Goal: Transaction & Acquisition: Book appointment/travel/reservation

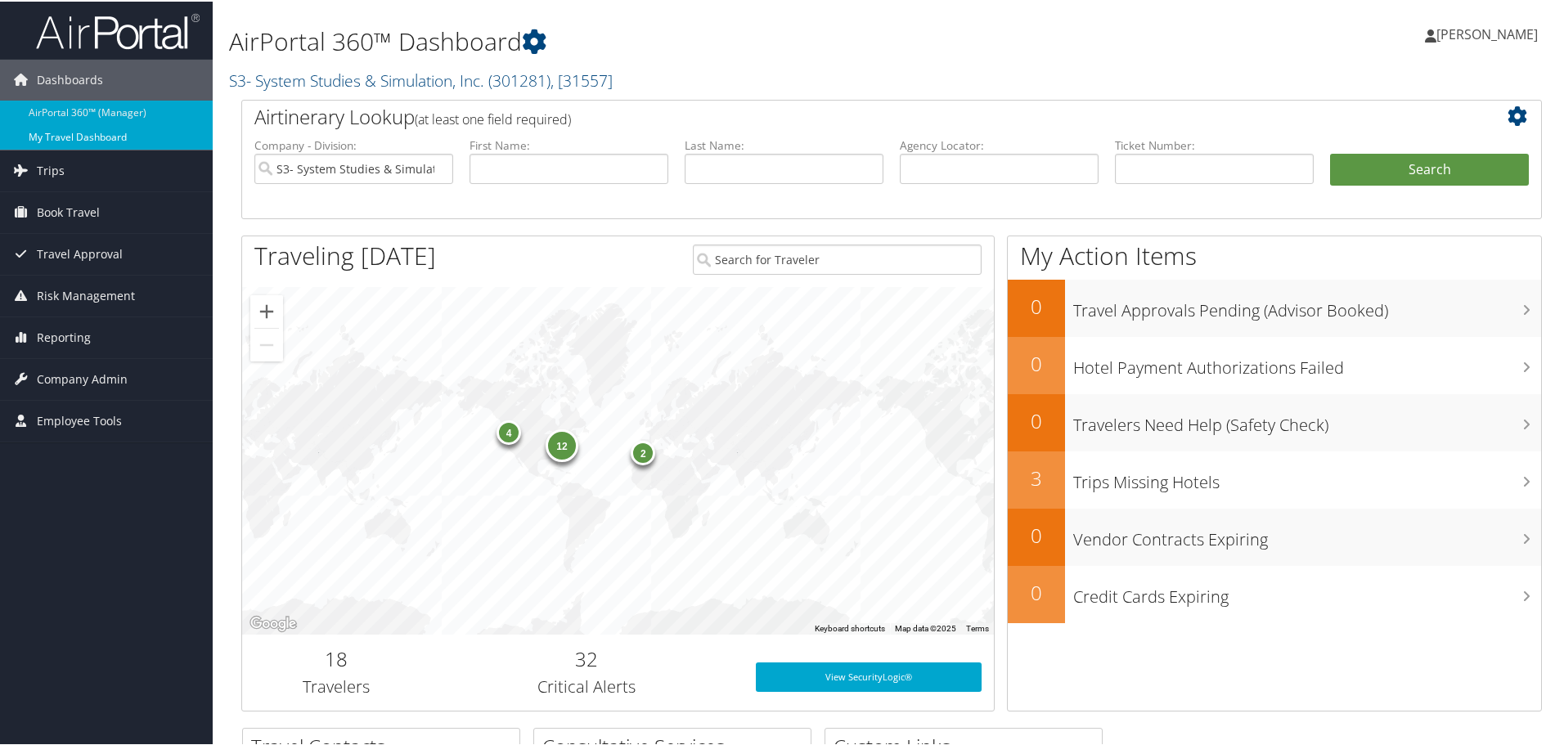
click at [155, 137] on link "My Travel Dashboard" at bounding box center [106, 136] width 213 height 25
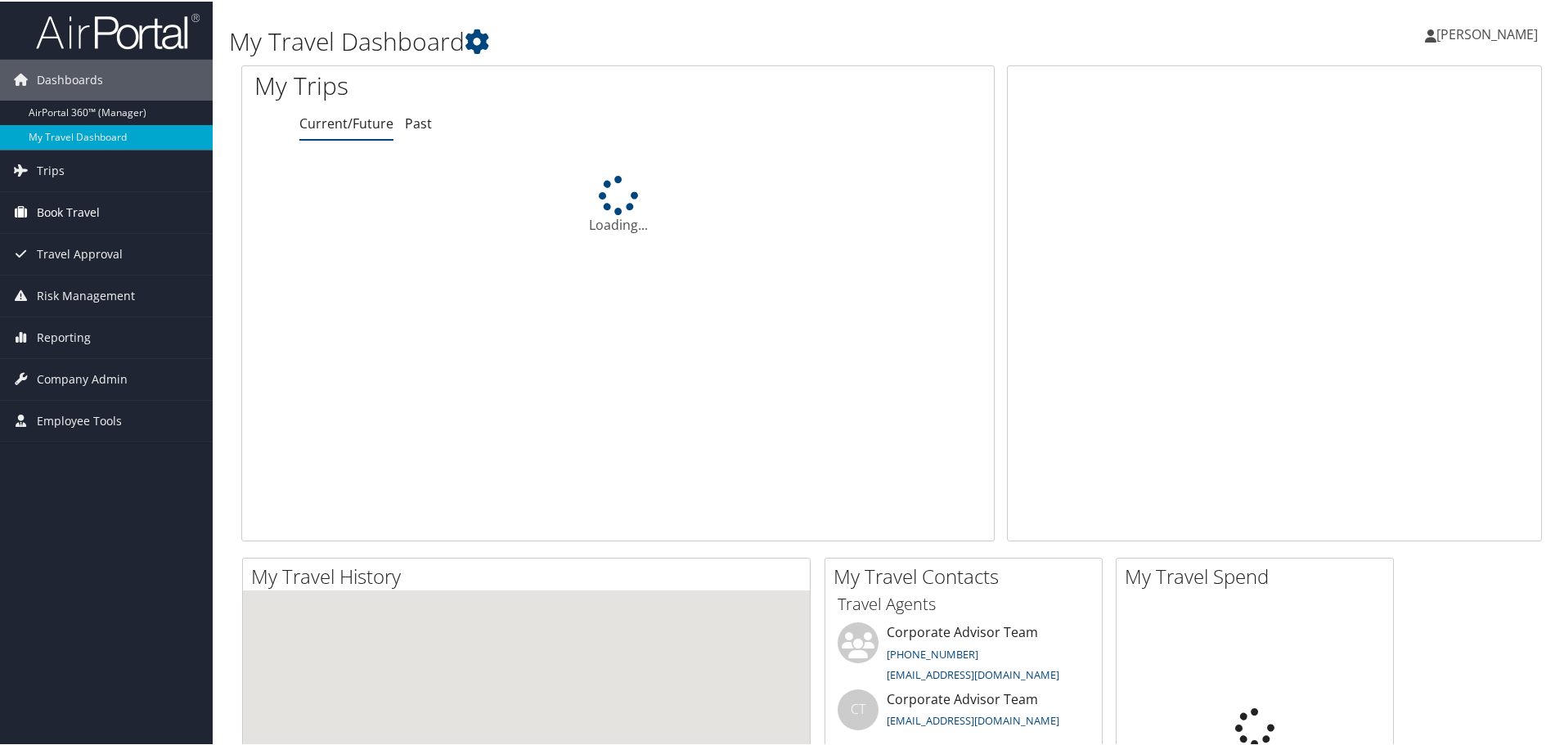
click at [47, 200] on span "Book Travel" at bounding box center [68, 211] width 63 height 41
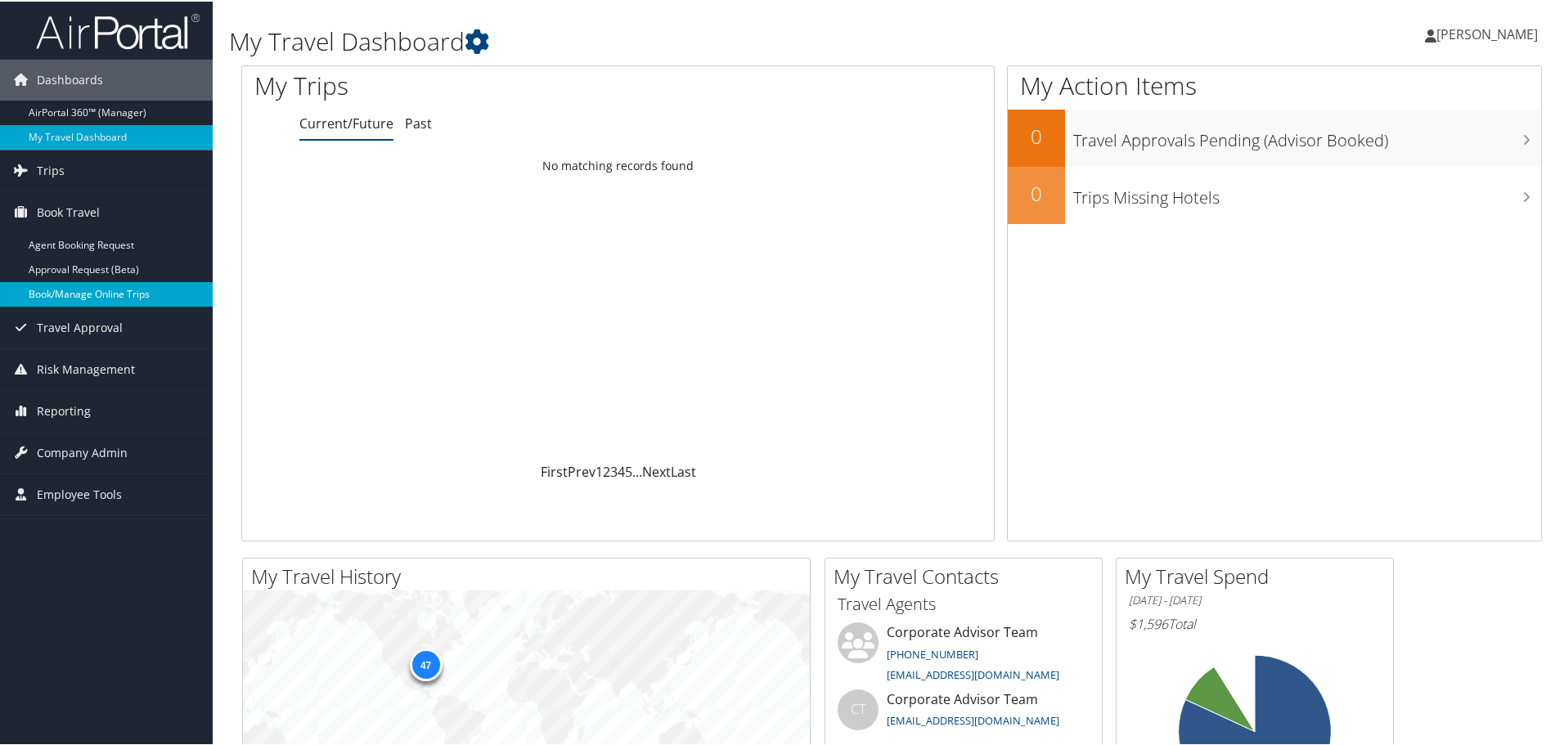
click at [61, 286] on link "Book/Manage Online Trips" at bounding box center [106, 293] width 213 height 25
